Goal: Task Accomplishment & Management: Manage account settings

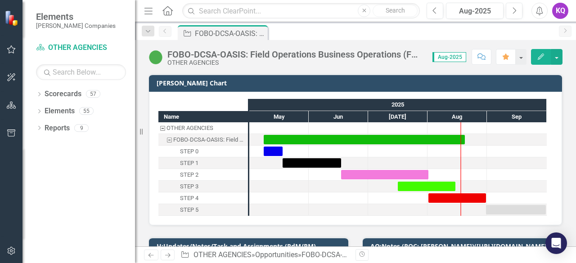
click at [152, 15] on icon "Menu" at bounding box center [149, 10] width 12 height 9
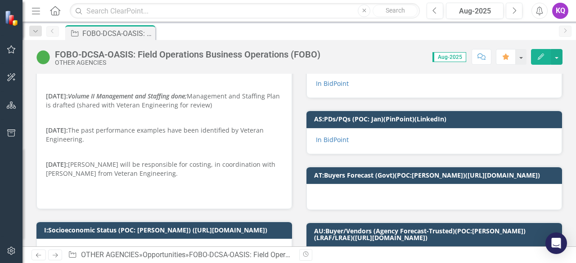
scroll to position [240, 0]
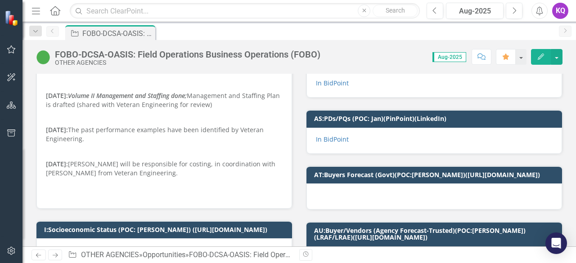
click at [135, 166] on p "[DATE]: [PERSON_NAME] will be responsible for costing, in coordination with [PE…" at bounding box center [164, 173] width 237 height 31
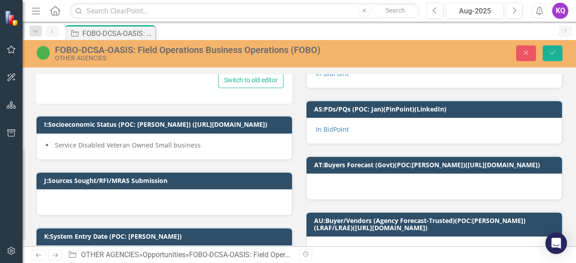
scroll to position [244, 0]
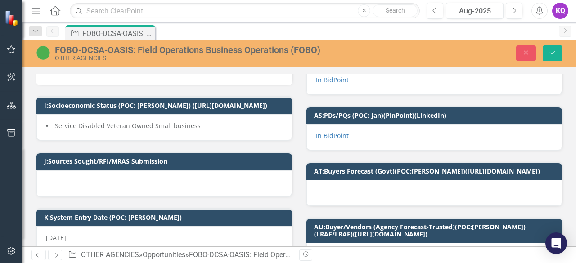
type textarea "<p><strong>[DATE]:&nbsp;</strong>Amendment 2 was released, and the new Proposal…"
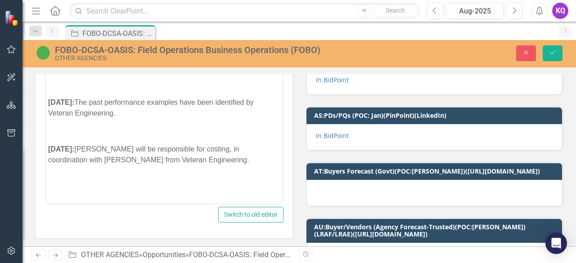
scroll to position [103, 0]
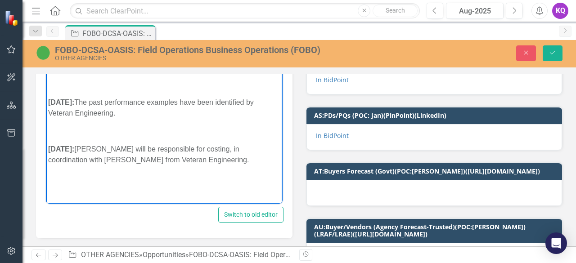
click at [89, 149] on p "[DATE]: [PERSON_NAME] will be responsible for costing, in coordination with [PE…" at bounding box center [164, 160] width 232 height 32
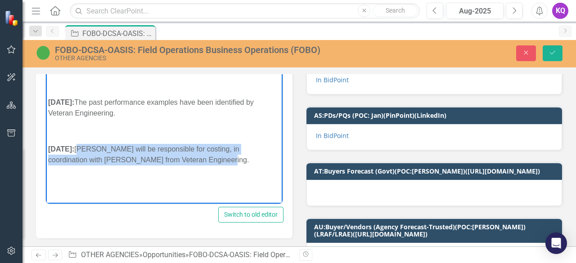
drag, startPoint x: 89, startPoint y: 149, endPoint x: 197, endPoint y: 165, distance: 109.2
click at [197, 165] on p "[DATE]: [PERSON_NAME] will be responsible for costing, in coordination with [PE…" at bounding box center [164, 160] width 232 height 32
copy p "[PERSON_NAME] will be responsible for costing, in coordination with [PERSON_NAM…"
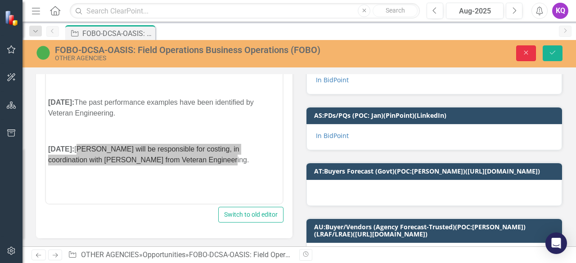
click at [520, 52] on button "Close" at bounding box center [526, 53] width 20 height 16
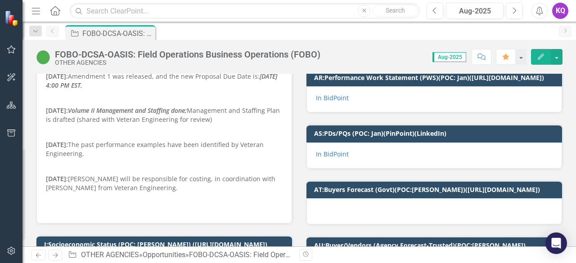
scroll to position [240, 0]
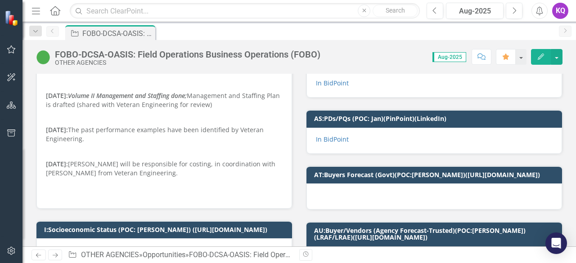
click at [109, 147] on p at bounding box center [164, 151] width 237 height 13
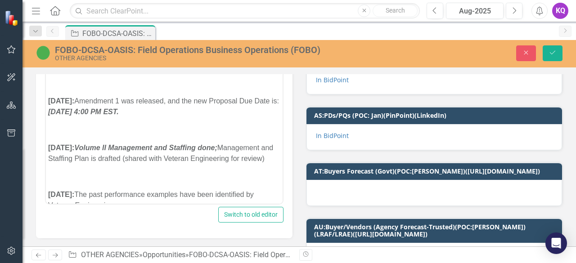
scroll to position [0, 0]
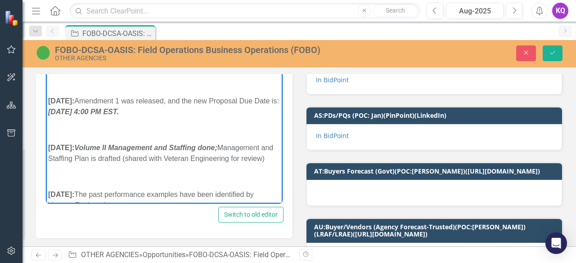
click at [49, 102] on strong "[DATE]:" at bounding box center [61, 101] width 26 height 8
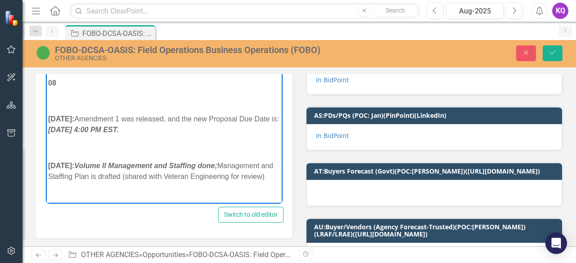
scroll to position [229, 0]
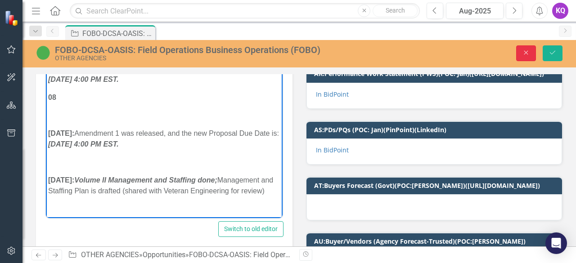
click at [519, 49] on button "Close" at bounding box center [526, 53] width 20 height 16
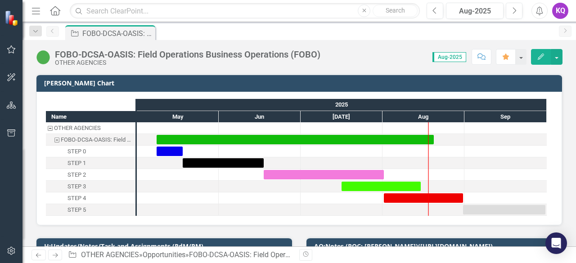
scroll to position [120, 0]
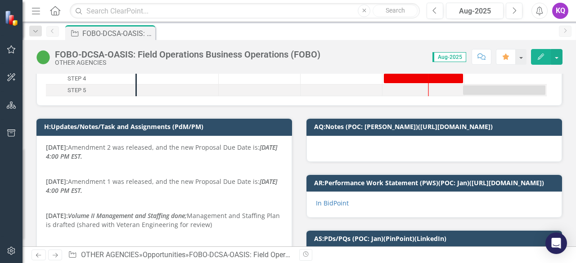
click at [106, 160] on p "[DATE]: Amendment 2 was released, and the new Proposal Due Date is: [DATE] 4:00…" at bounding box center [164, 153] width 237 height 20
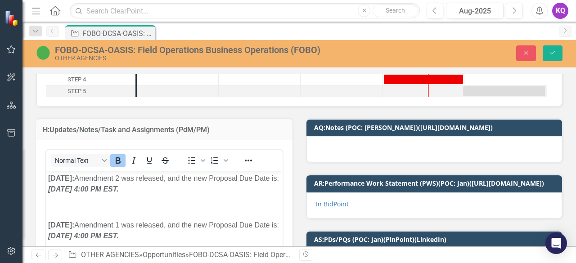
scroll to position [0, 0]
click at [51, 182] on strong "[DATE]:" at bounding box center [61, 178] width 26 height 8
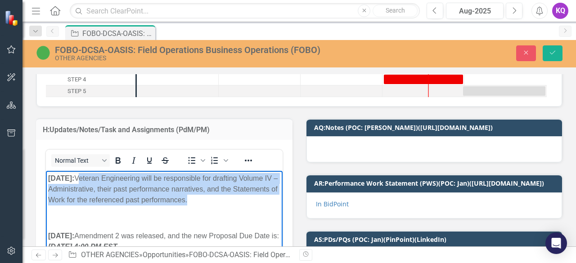
drag, startPoint x: 90, startPoint y: 178, endPoint x: 248, endPoint y: 206, distance: 160.3
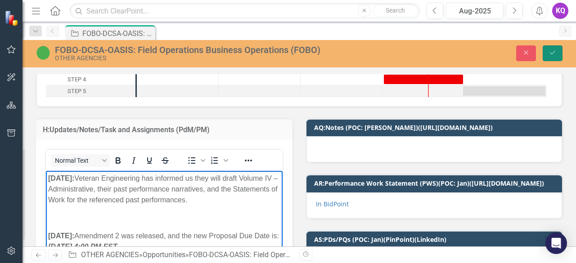
click at [559, 51] on button "Save" at bounding box center [552, 53] width 20 height 16
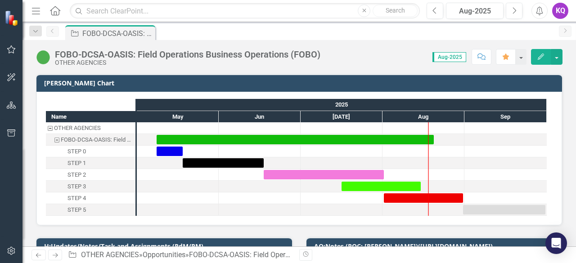
click at [389, 52] on div "Score: N/A Aug-2025 Completed Comment Favorite Edit" at bounding box center [443, 56] width 237 height 15
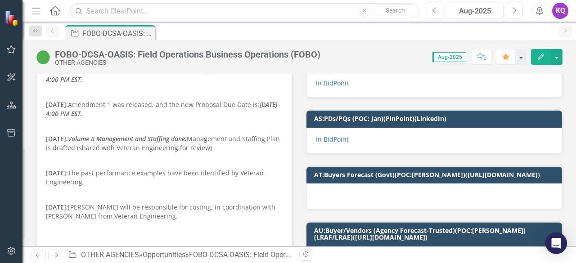
scroll to position [120, 0]
